Goal: Transaction & Acquisition: Purchase product/service

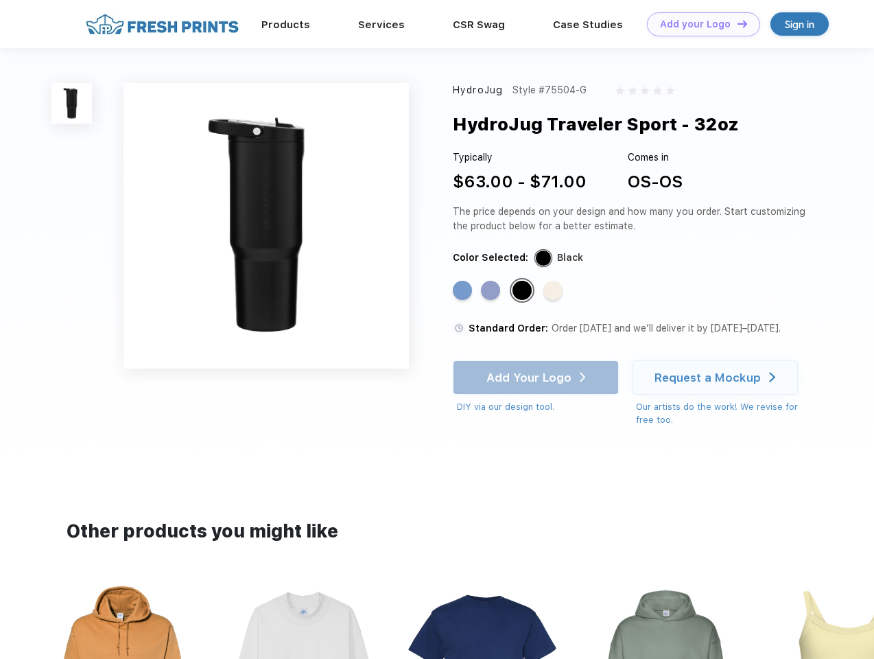
click at [699, 24] on link "Add your Logo Design Tool" at bounding box center [703, 24] width 113 height 24
click at [0, 0] on div "Design Tool" at bounding box center [0, 0] width 0 height 0
click at [736, 23] on link "Add your Logo Design Tool" at bounding box center [703, 24] width 113 height 24
click at [72, 103] on img at bounding box center [71, 103] width 40 height 40
click at [464, 291] on div "Standard Color" at bounding box center [462, 290] width 19 height 19
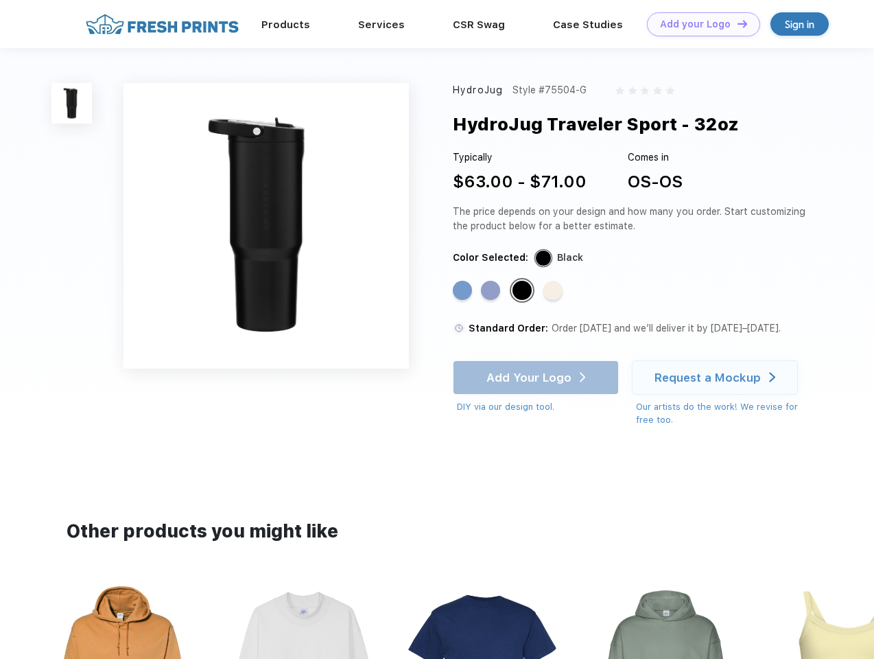
click at [492, 291] on div "Standard Color" at bounding box center [490, 290] width 19 height 19
click at [524, 291] on div "Standard Color" at bounding box center [522, 290] width 19 height 19
click at [554, 291] on div "Standard Color" at bounding box center [552, 290] width 19 height 19
click at [537, 377] on div "Add Your Logo DIY via our design tool. Ah shoot! This product isn't up in our d…" at bounding box center [536, 387] width 166 height 54
click at [717, 377] on div "Request a Mockup" at bounding box center [708, 378] width 106 height 14
